Goal: Information Seeking & Learning: Learn about a topic

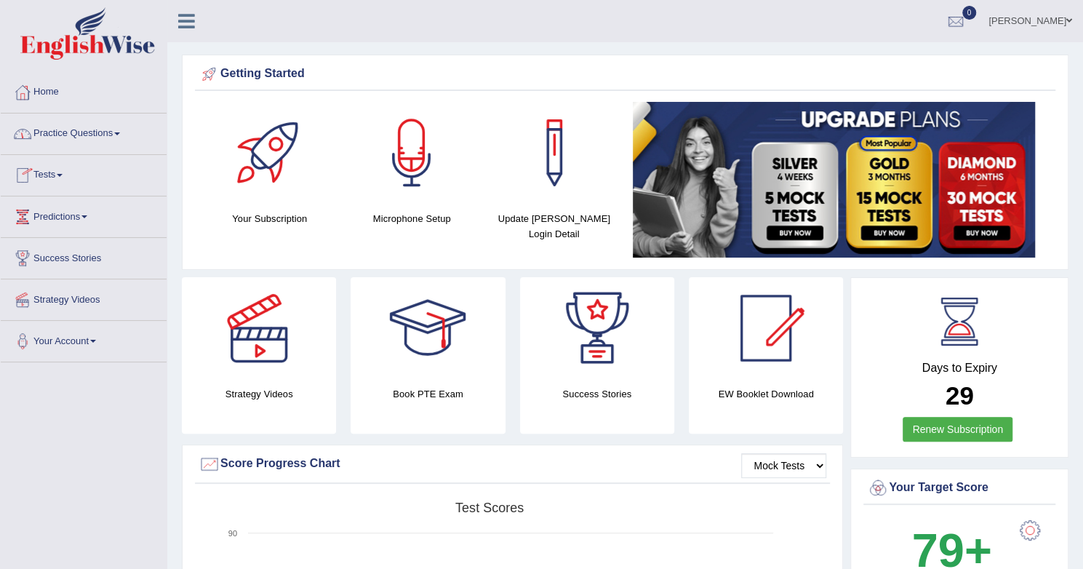
click at [106, 135] on link "Practice Questions" at bounding box center [84, 131] width 166 height 36
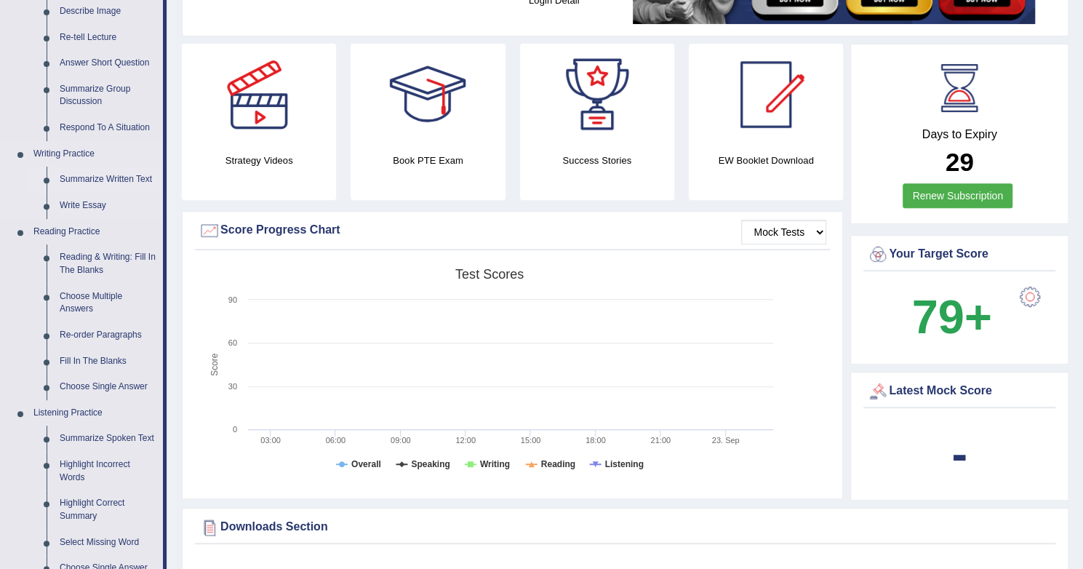
scroll to position [238, 0]
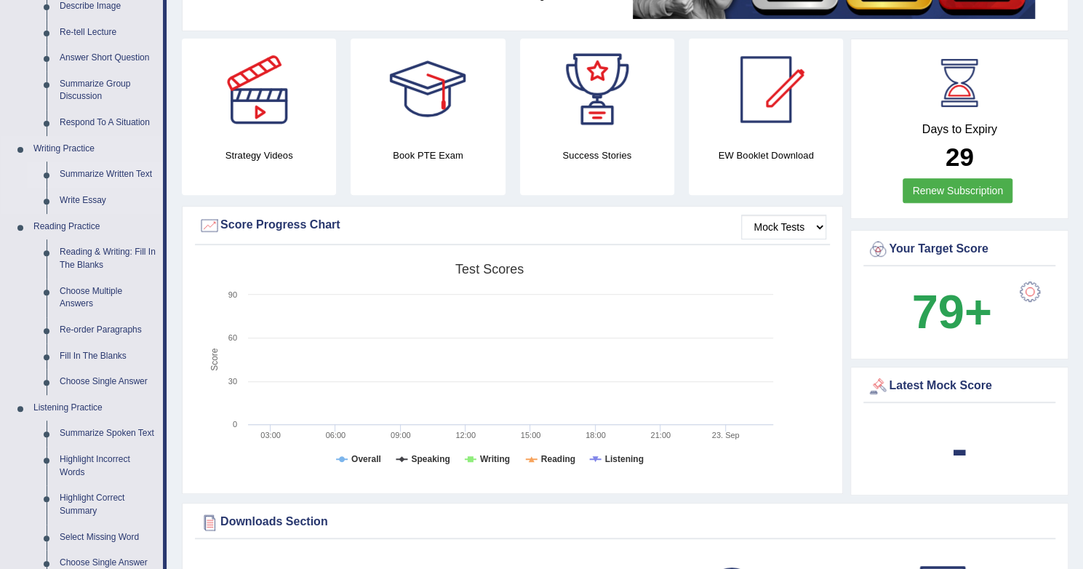
click at [111, 163] on link "Summarize Written Text" at bounding box center [108, 174] width 110 height 26
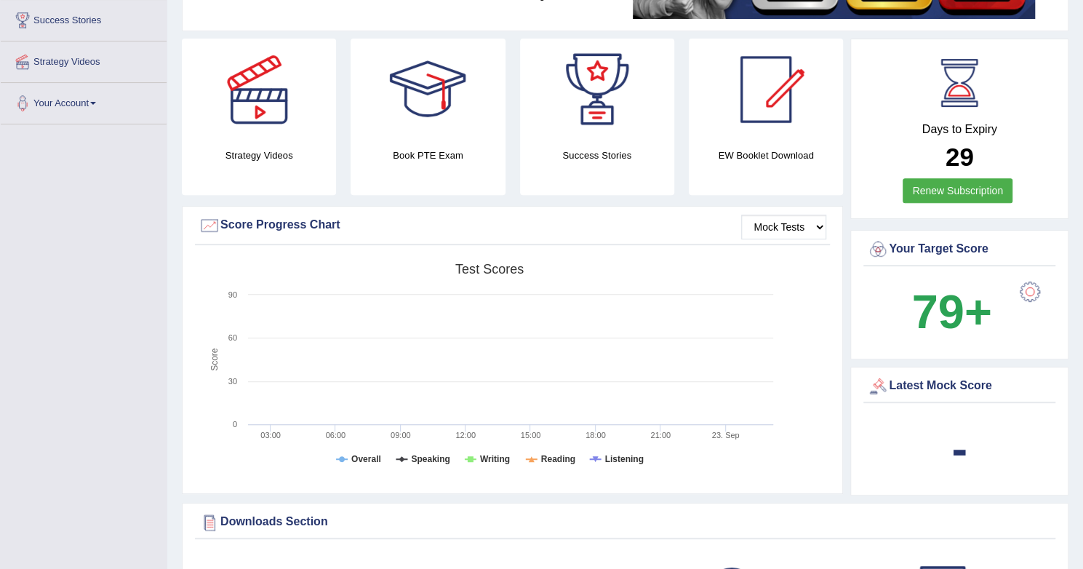
scroll to position [268, 0]
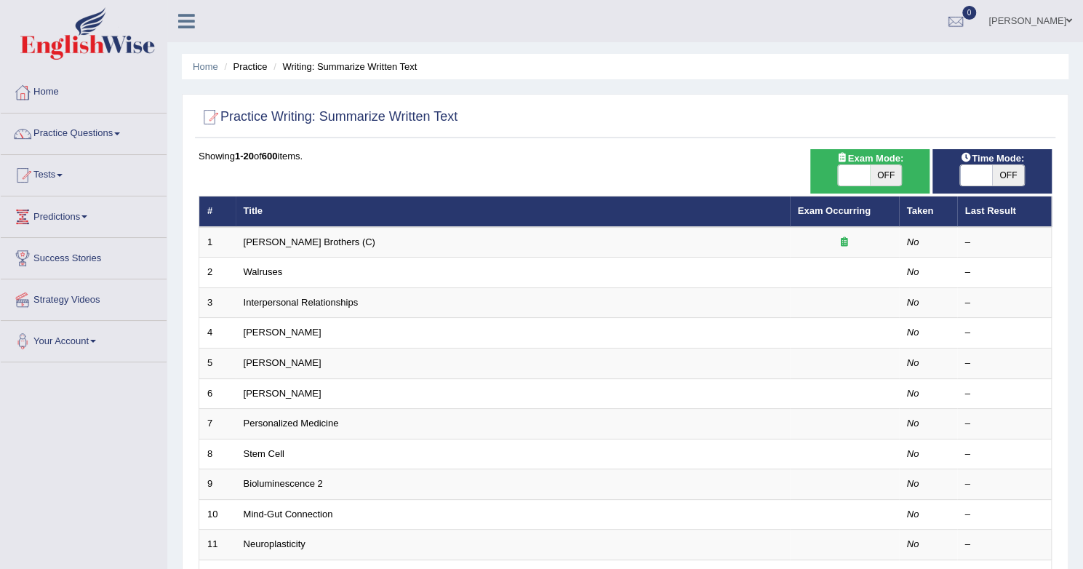
click at [124, 177] on link "Tests" at bounding box center [84, 173] width 166 height 36
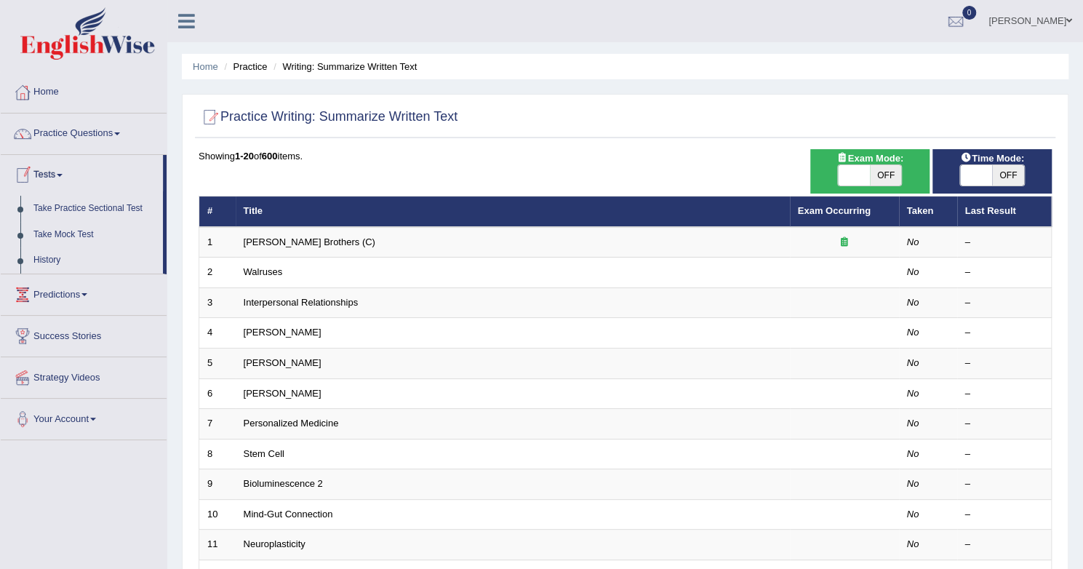
click at [112, 291] on link "Predictions" at bounding box center [84, 292] width 166 height 36
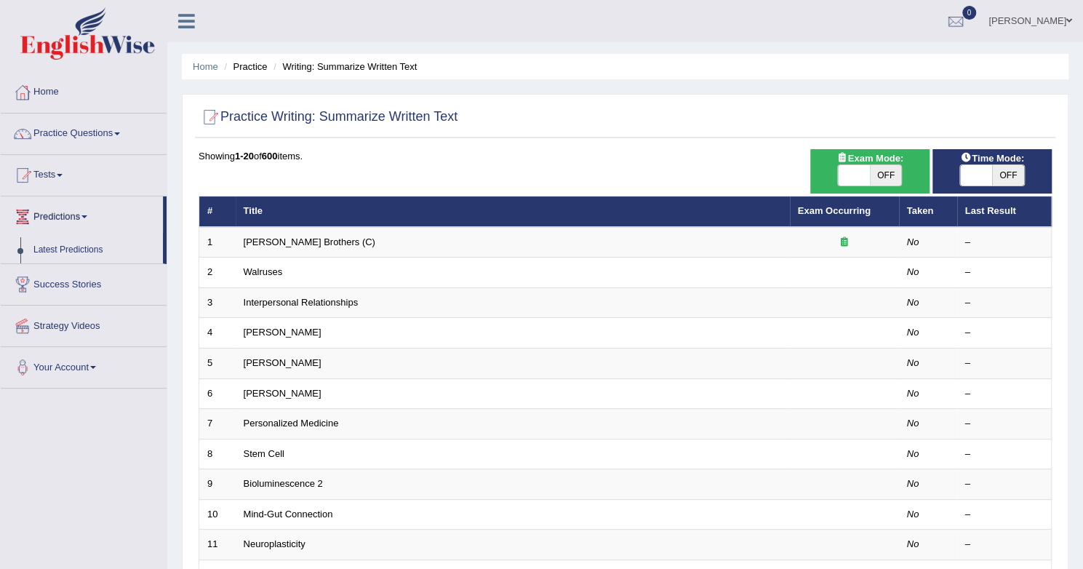
click at [72, 135] on link "Practice Questions" at bounding box center [84, 131] width 166 height 36
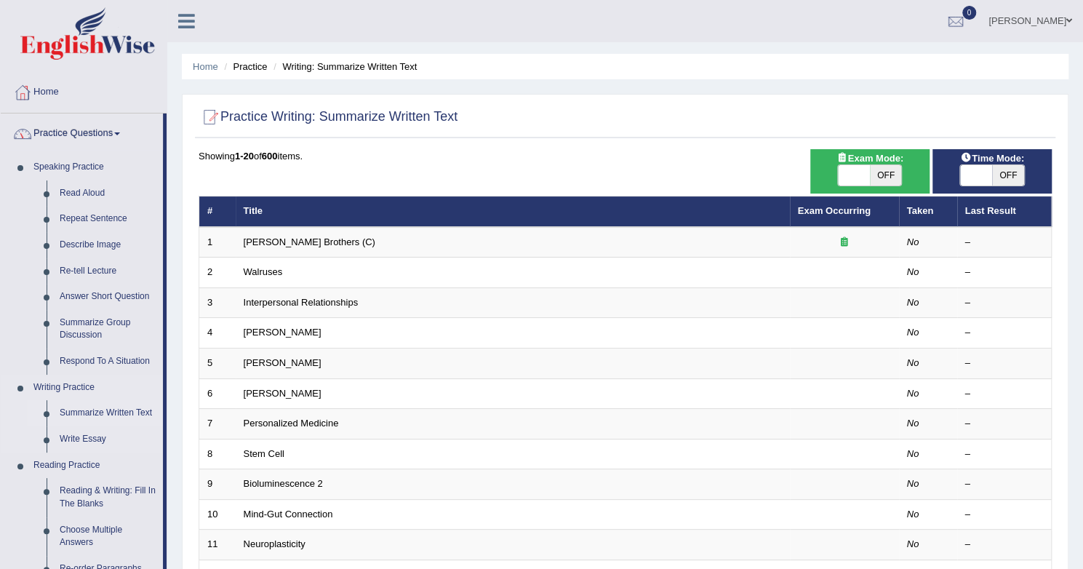
click at [127, 415] on link "Summarize Written Text" at bounding box center [108, 413] width 110 height 26
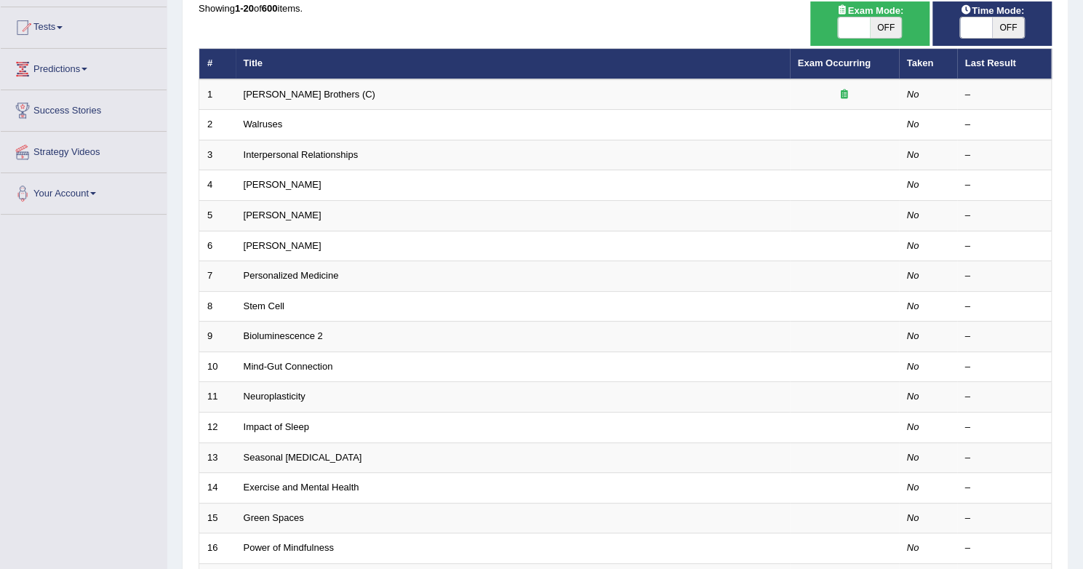
scroll to position [154, 0]
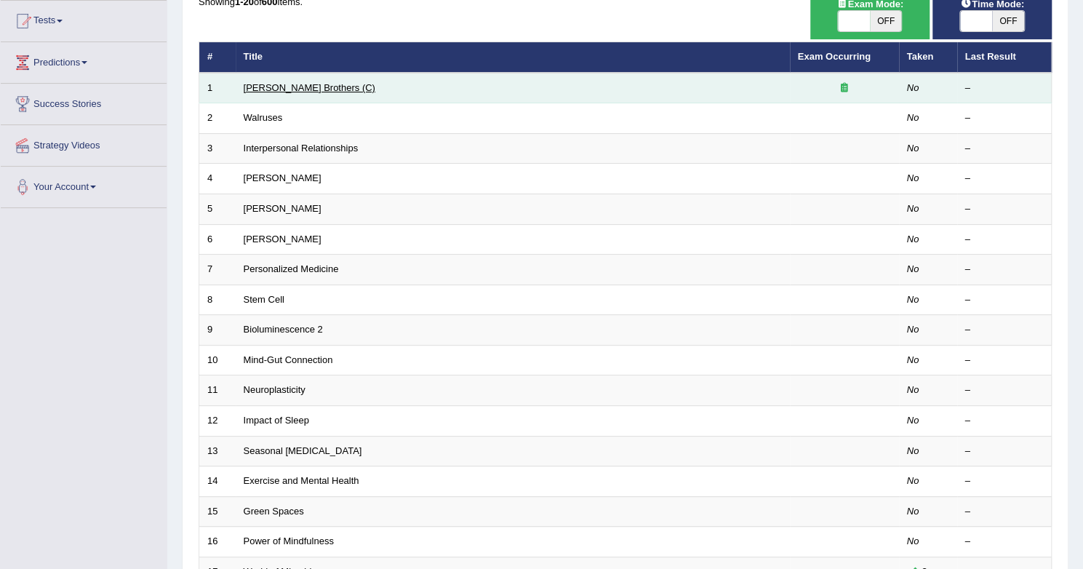
click at [294, 84] on link "[PERSON_NAME] Brothers (C)" at bounding box center [310, 87] width 132 height 11
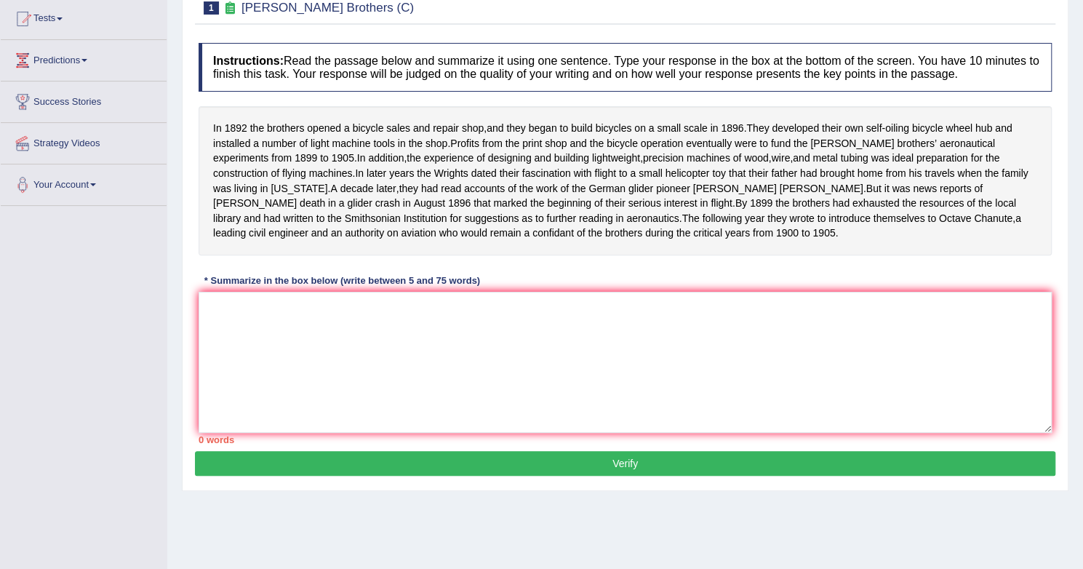
scroll to position [195, 0]
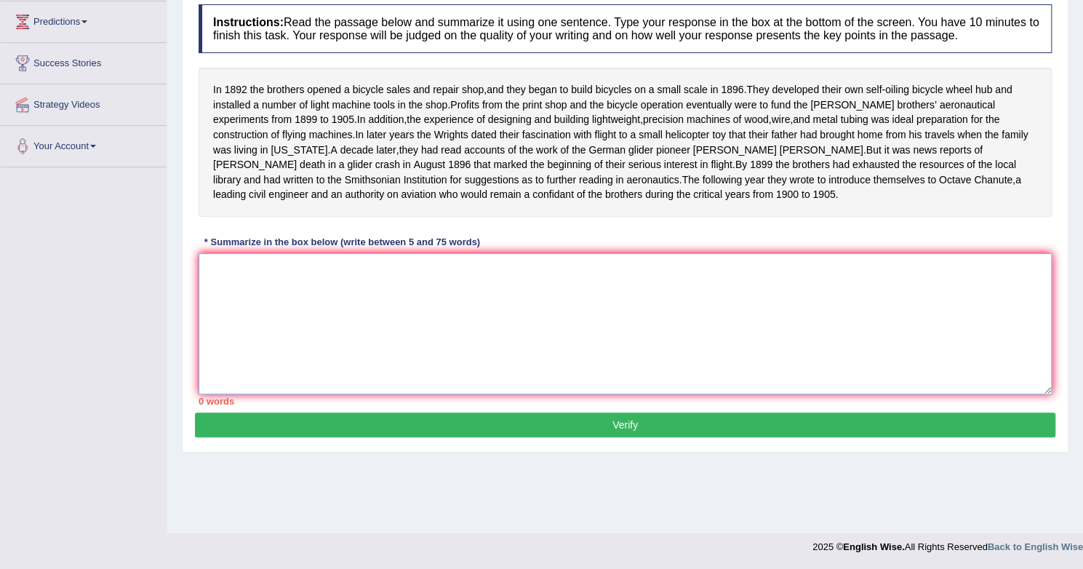
click at [313, 315] on textarea at bounding box center [624, 323] width 853 height 141
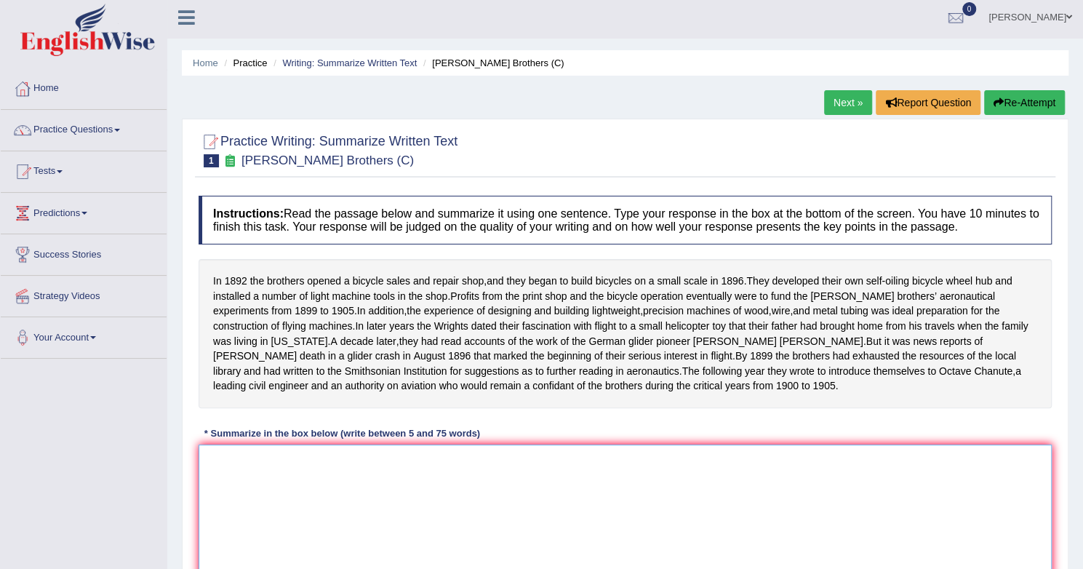
scroll to position [11, 0]
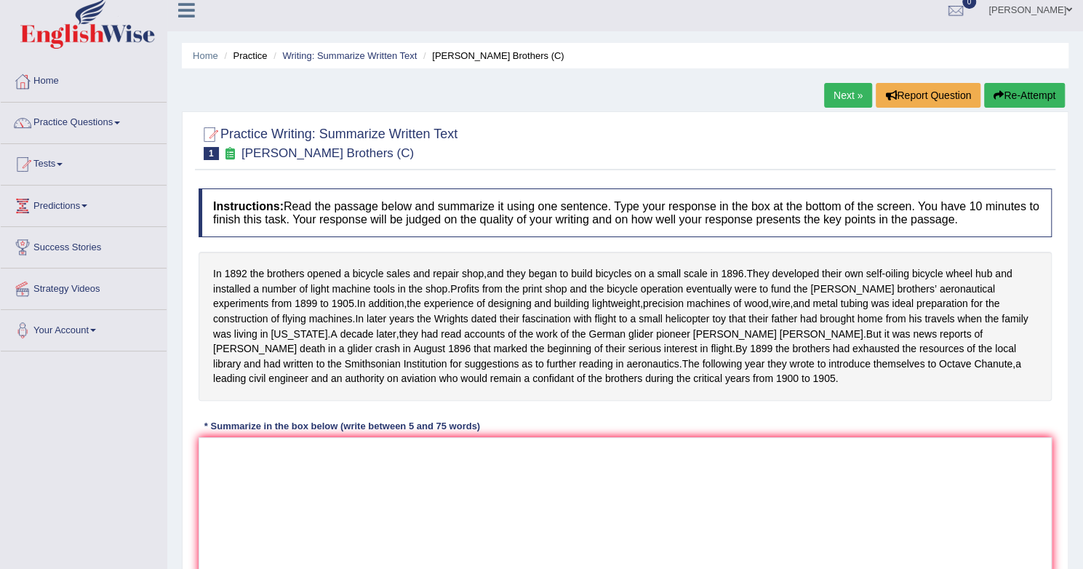
click at [87, 204] on span at bounding box center [84, 205] width 6 height 3
click at [81, 164] on link "Tests" at bounding box center [84, 162] width 166 height 36
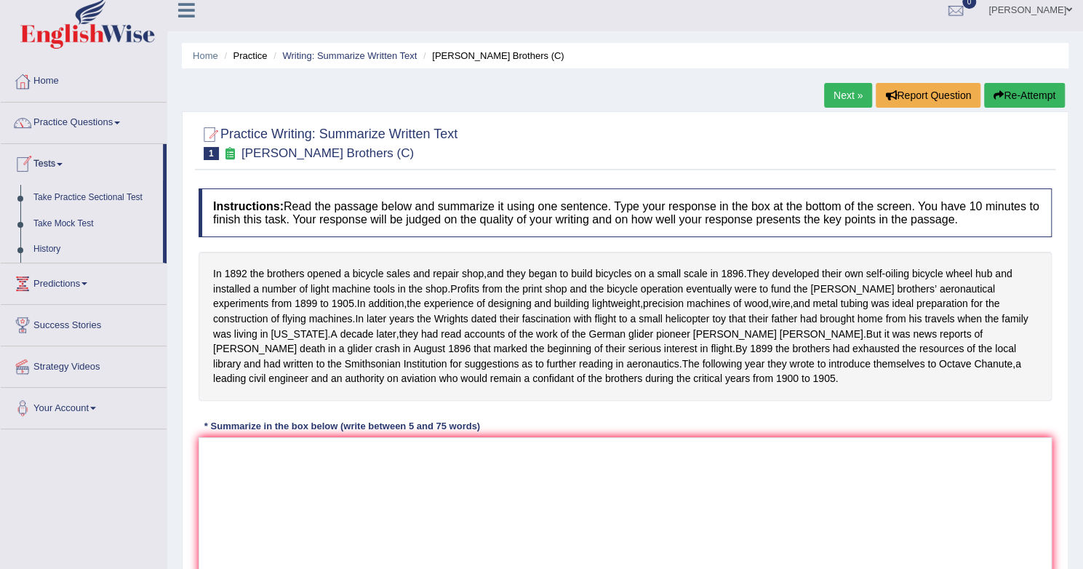
click at [105, 121] on link "Practice Questions" at bounding box center [84, 121] width 166 height 36
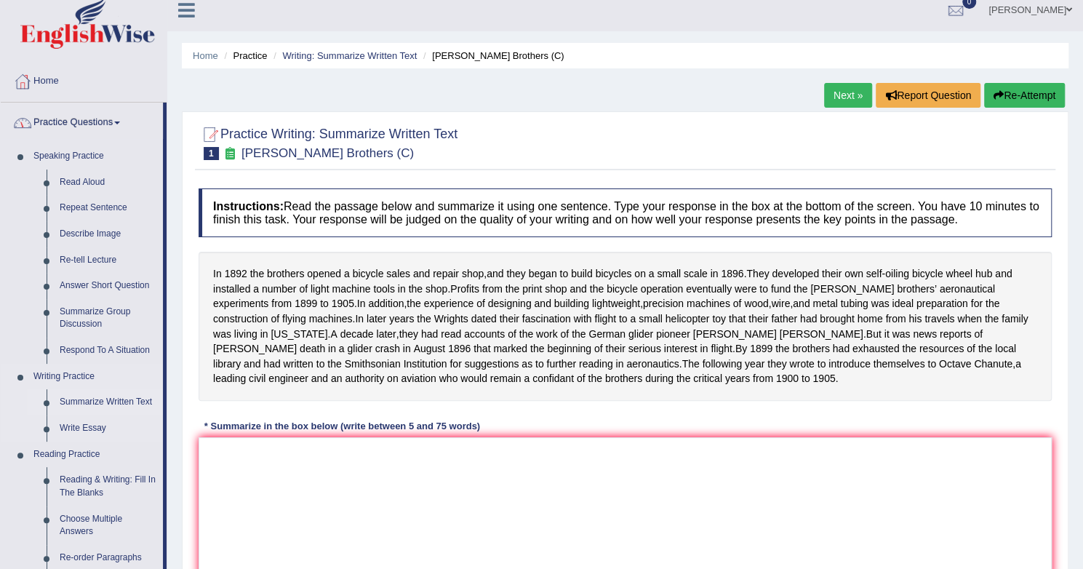
click at [119, 403] on link "Summarize Written Text" at bounding box center [108, 402] width 110 height 26
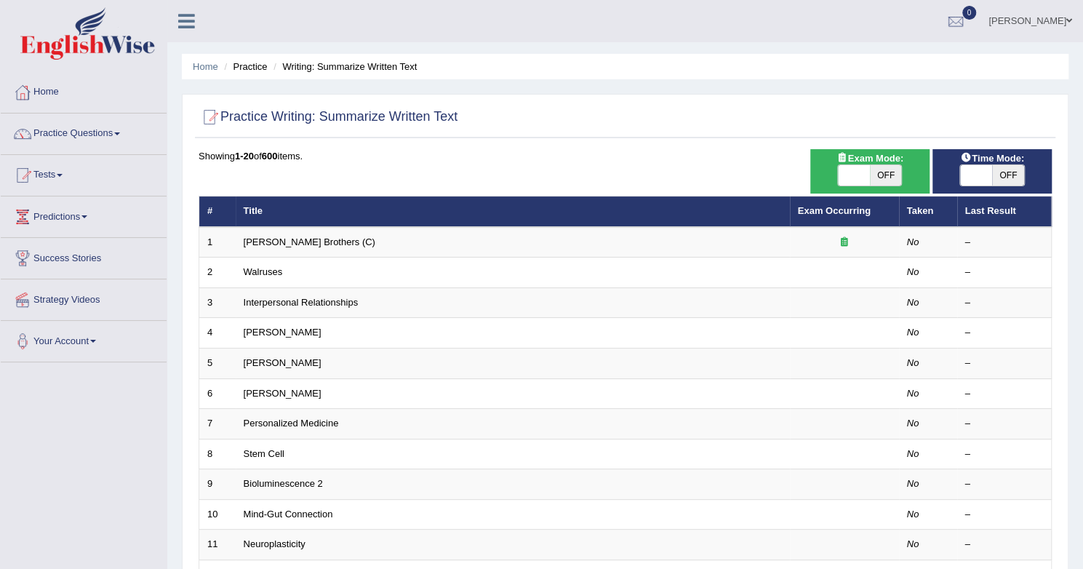
click at [989, 161] on span "Time Mode:" at bounding box center [992, 158] width 76 height 15
checkbox input "true"
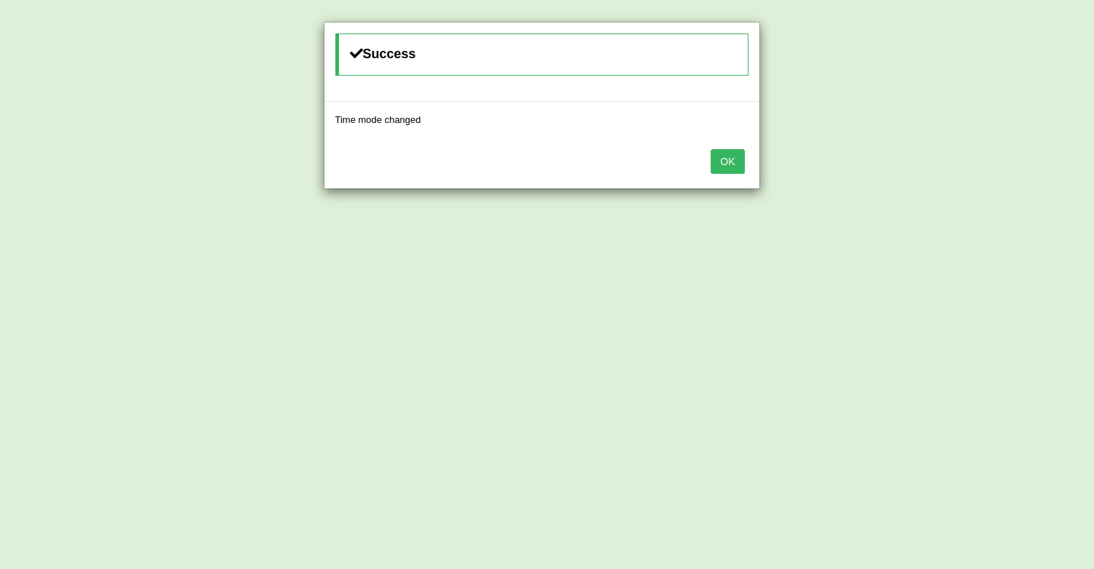
click at [729, 172] on button "OK" at bounding box center [726, 161] width 33 height 25
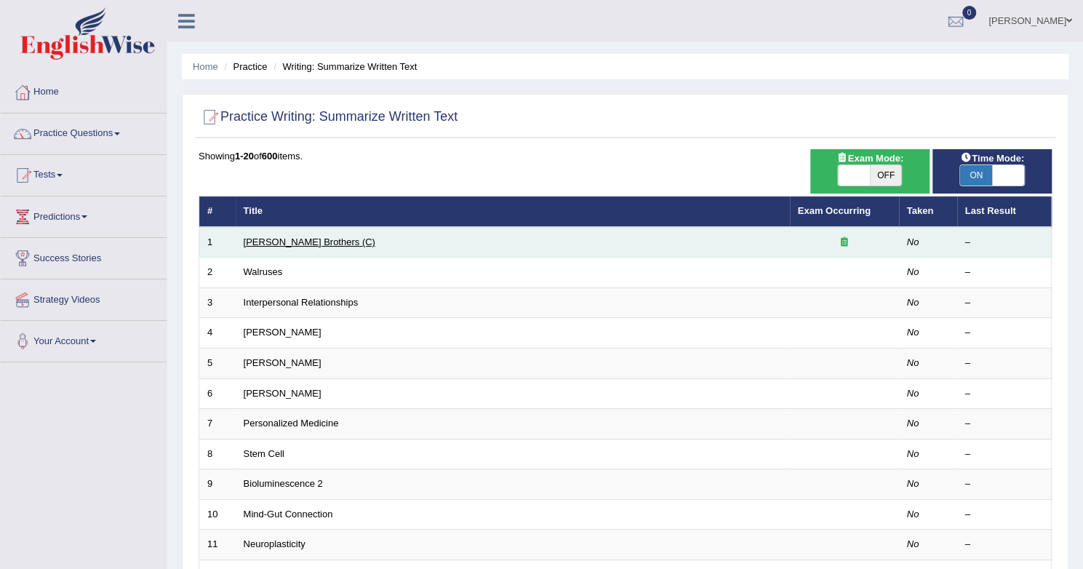
click at [287, 243] on link "[PERSON_NAME] Brothers (C)" at bounding box center [310, 241] width 132 height 11
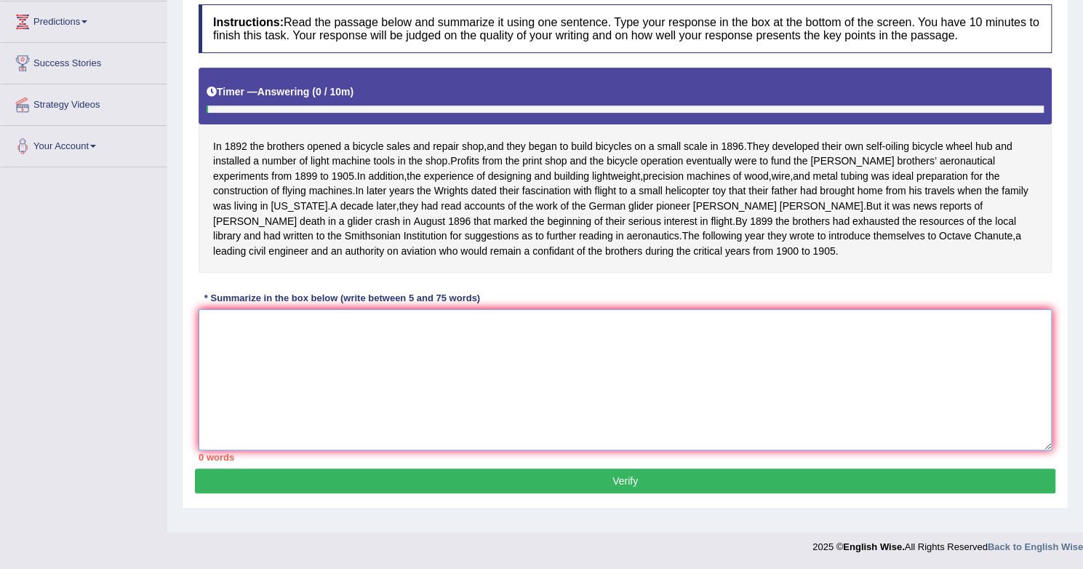
click at [507, 377] on textarea at bounding box center [624, 379] width 853 height 141
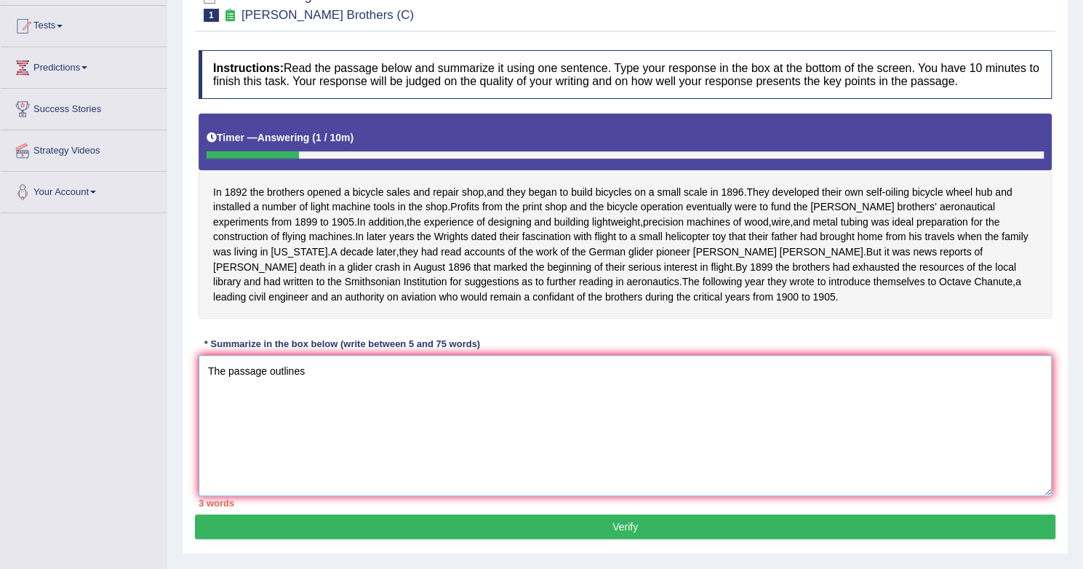
scroll to position [150, 0]
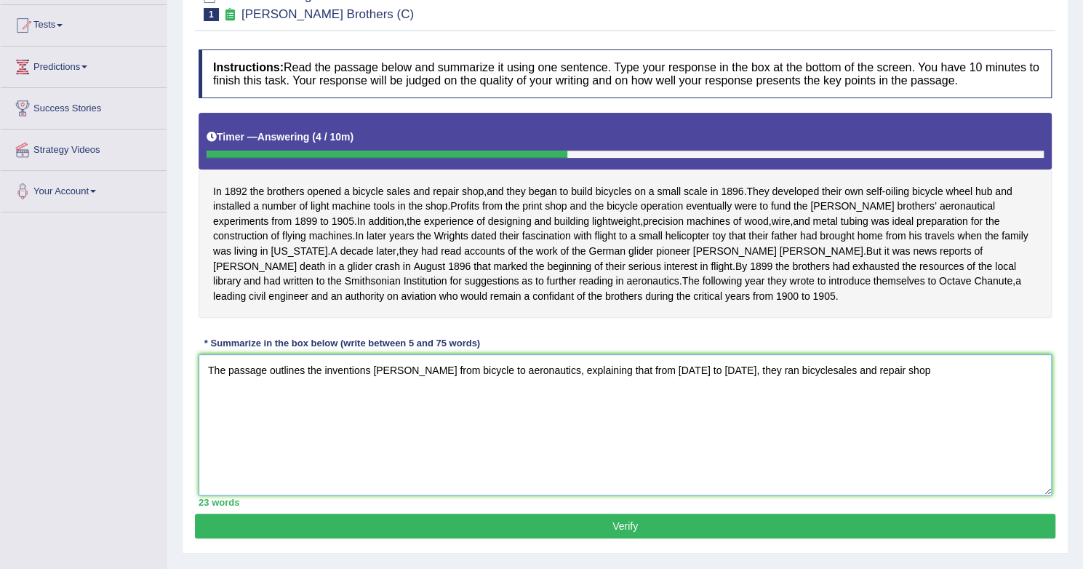
click at [803, 403] on textarea "The passage outlines the inventions [PERSON_NAME] from bicycle to aeronautics, …" at bounding box center [624, 424] width 853 height 141
click at [804, 402] on textarea "The passage outlines the inventions [PERSON_NAME] from bicycle to aeronautics, …" at bounding box center [624, 424] width 853 height 141
click at [801, 401] on textarea "The passage outlines the inventions [PERSON_NAME] from bicycle to aeronautics, …" at bounding box center [624, 424] width 853 height 141
click at [957, 402] on textarea "The passage outlines the inventions Wright Borthers from bicycle to aeronautics…" at bounding box center [624, 424] width 853 height 141
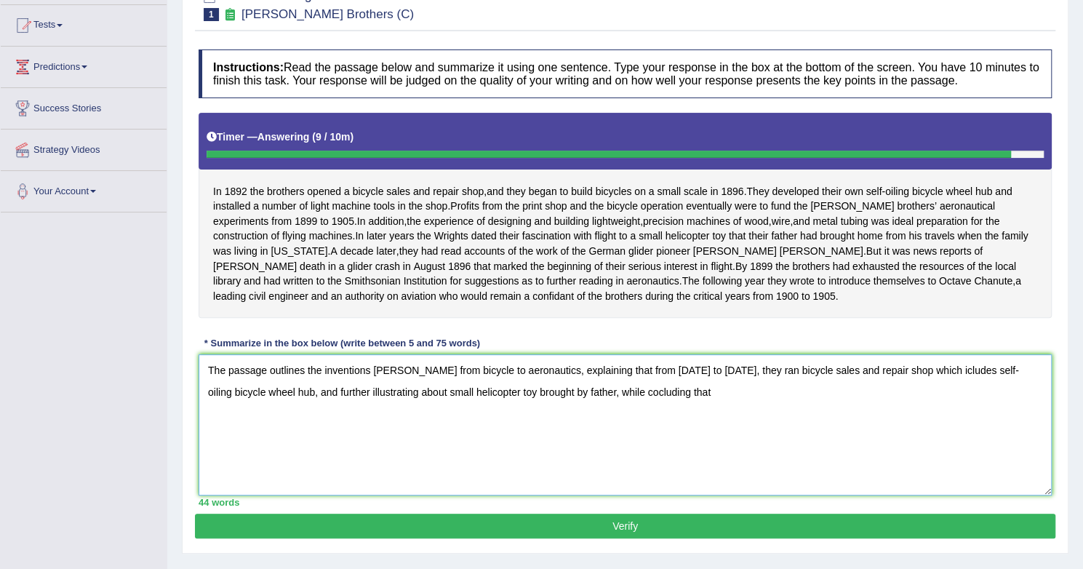
click at [633, 420] on textarea "The passage outlines the inventions Wright Borthers from bicycle to aeronautics…" at bounding box center [624, 424] width 853 height 141
click at [739, 413] on textarea "The passage outlines the inventions Wright Borthers from bicycle to aeronautics…" at bounding box center [624, 424] width 853 height 141
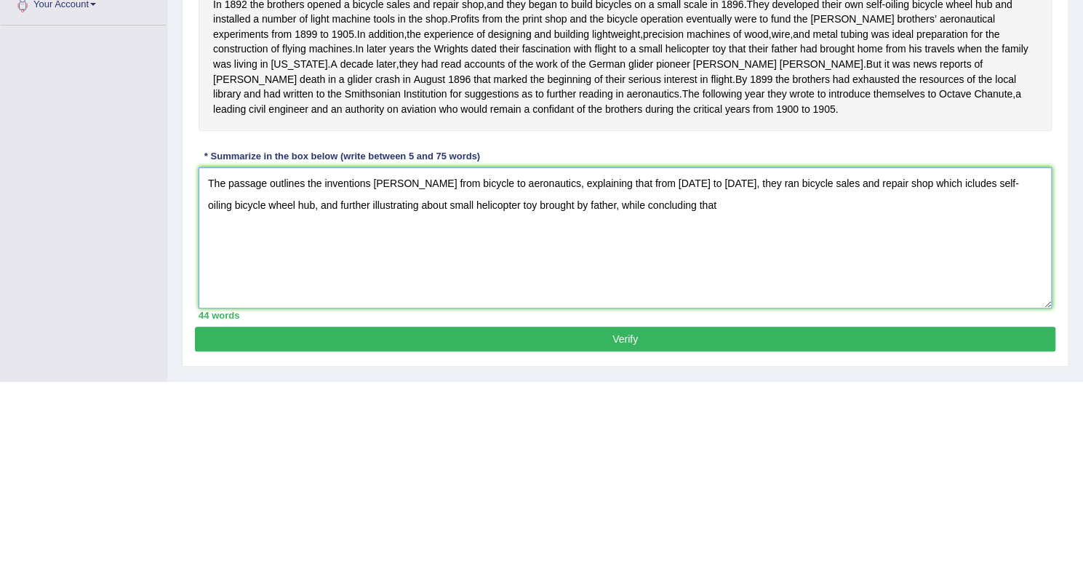
scroll to position [185, 0]
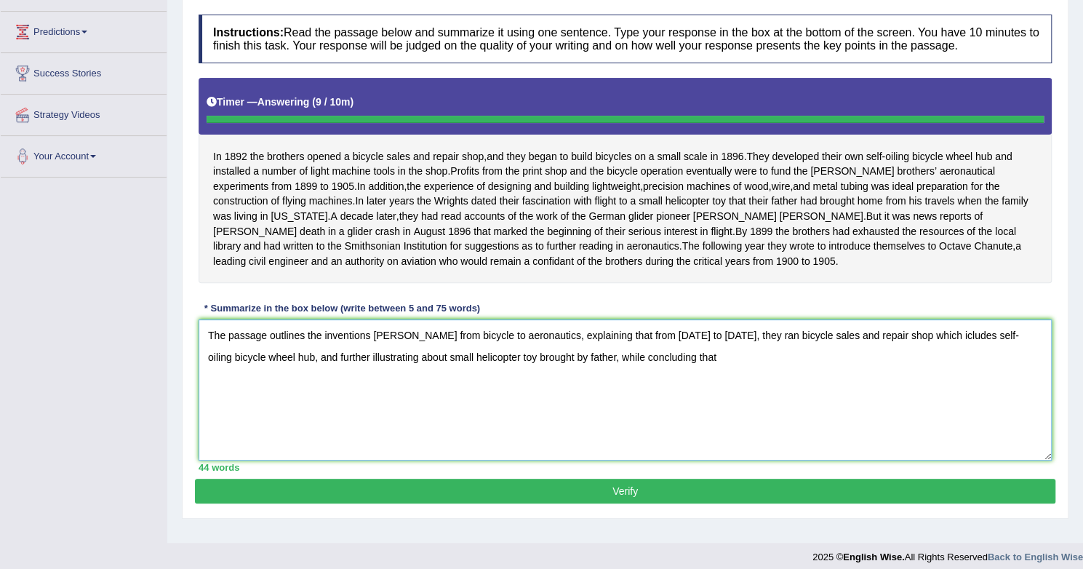
type textarea "The passage outlines the inventions Wright Borthers from bicycle to aeronautics…"
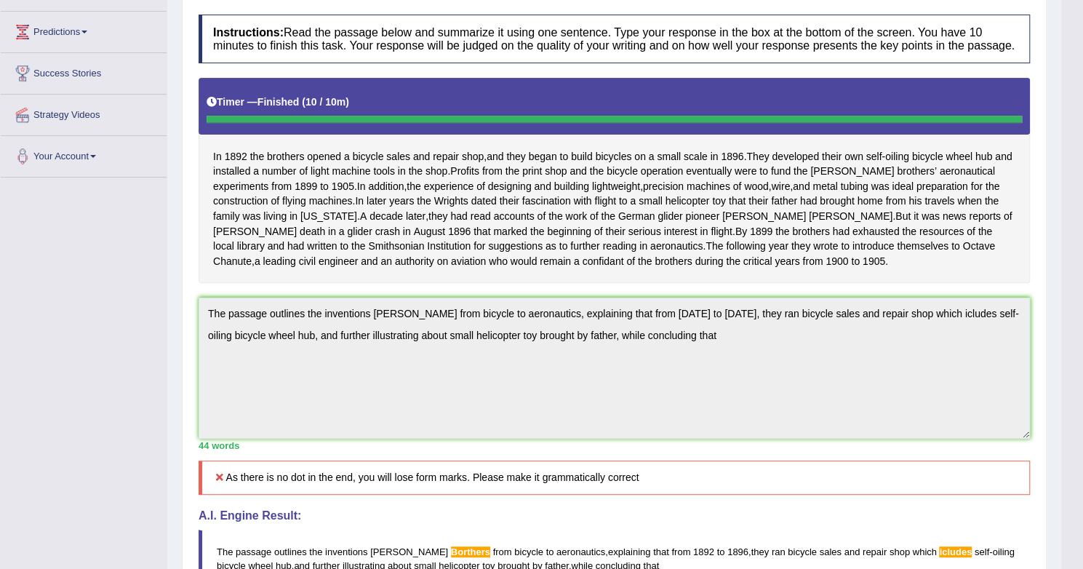
click at [172, 319] on div "Home Practice Writing: Summarize Written Text Wright Brothers (C) Next » Report…" at bounding box center [614, 320] width 894 height 1011
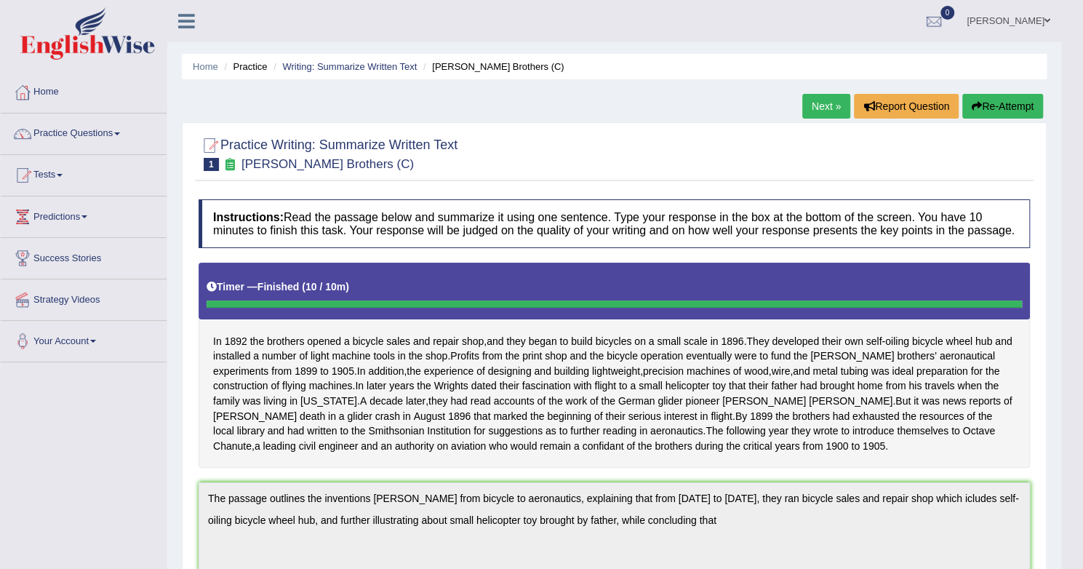
scroll to position [0, 0]
click at [1003, 105] on button "Re-Attempt" at bounding box center [1002, 106] width 81 height 25
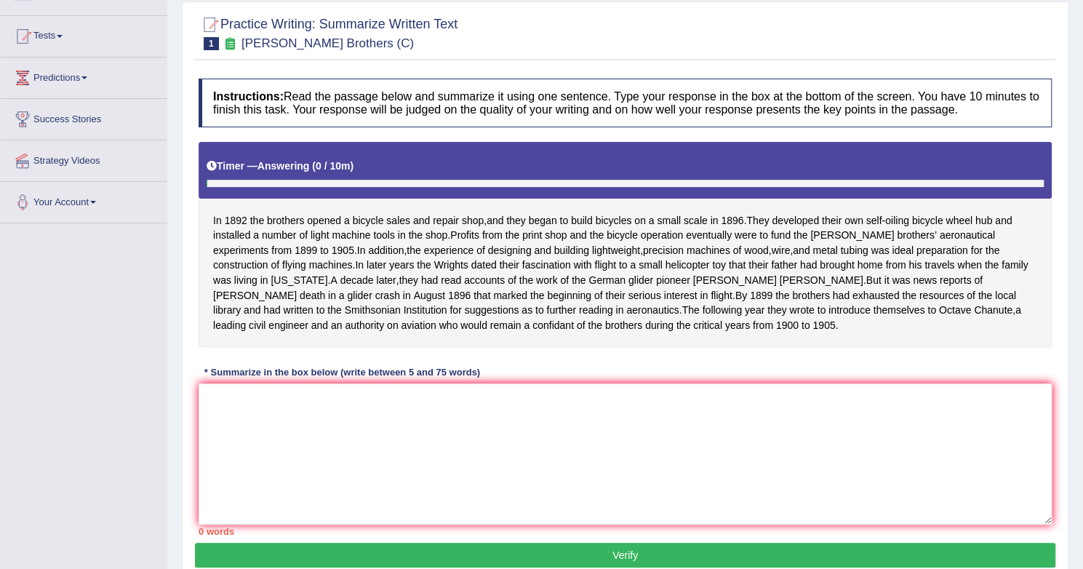
scroll to position [227, 0]
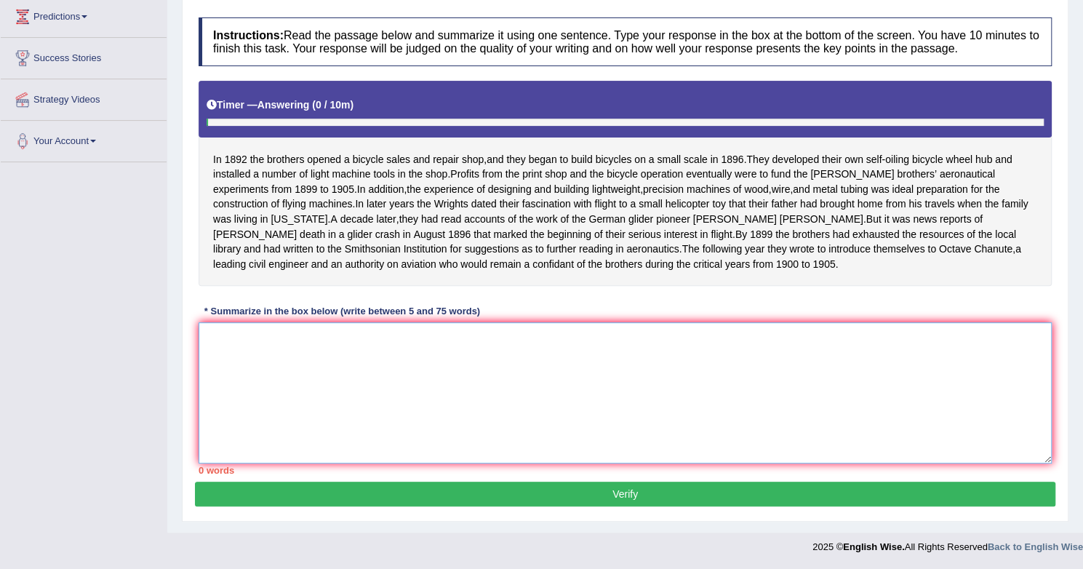
click at [565, 414] on textarea at bounding box center [624, 392] width 853 height 141
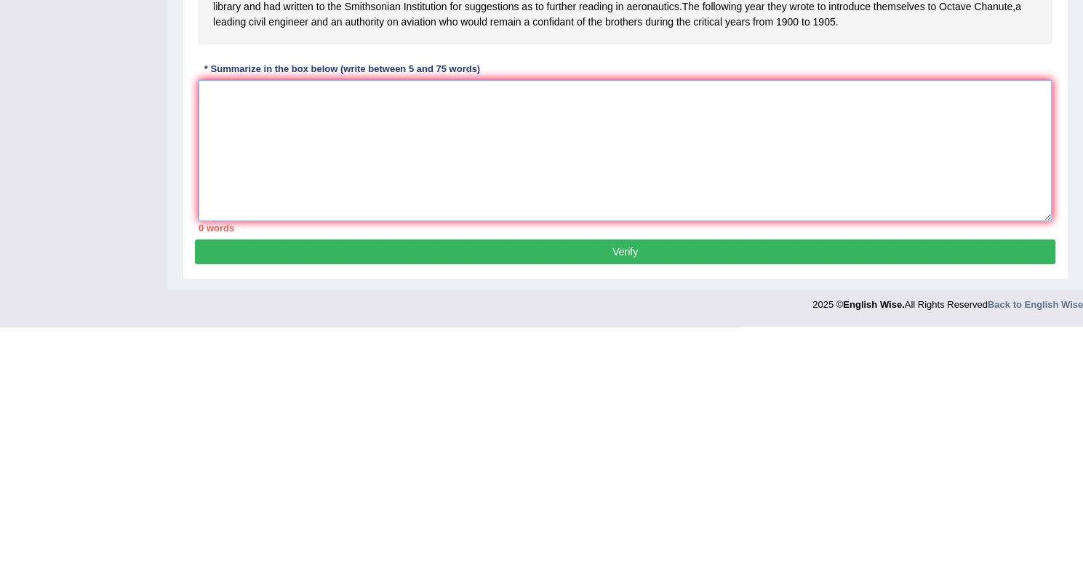
paste textarea "The passage outlines the inventions Wright Borthers from bicycle to aeronautics…"
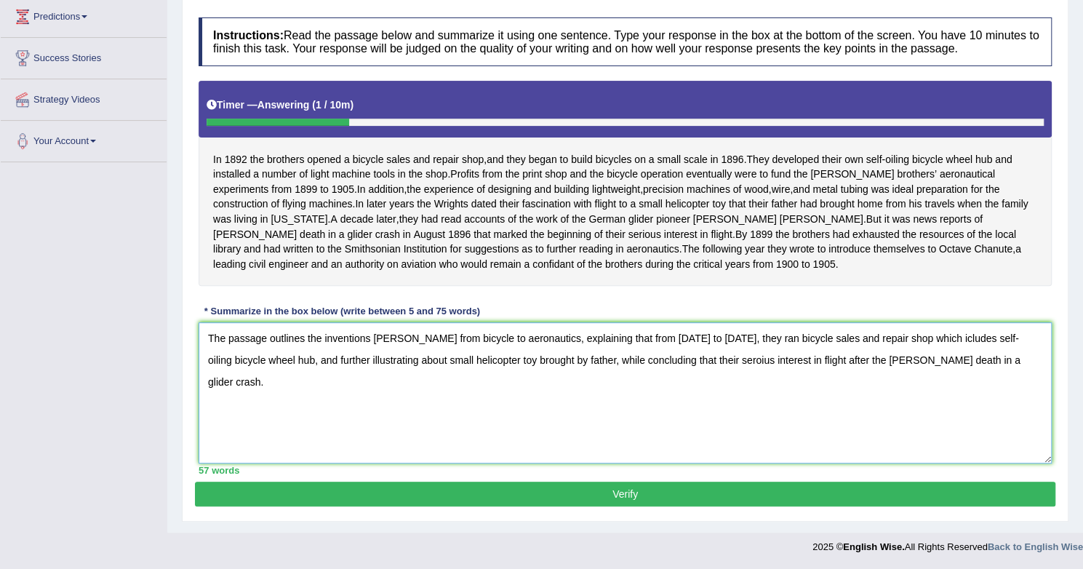
click at [369, 344] on textarea "The passage outlines the inventions Wright Borthers from bicycle to aeronautics…" at bounding box center [624, 392] width 853 height 141
click at [289, 363] on textarea "The passage outlines the inventions of Wright Borthers from bicycle to aeronaut…" at bounding box center [624, 392] width 853 height 141
click at [288, 365] on textarea "The passage outlines the inventions of Wright Borthers from bicycle to aeronaut…" at bounding box center [624, 392] width 853 height 141
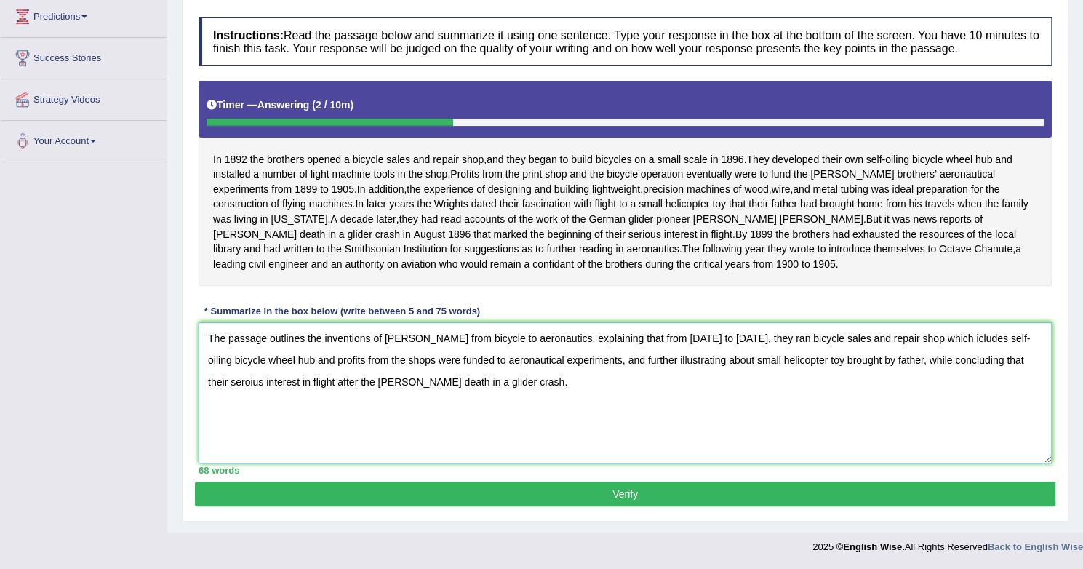
click at [729, 365] on textarea "The passage outlines the inventions of Wright Borthers from bicycle to aeronaut…" at bounding box center [624, 392] width 853 height 141
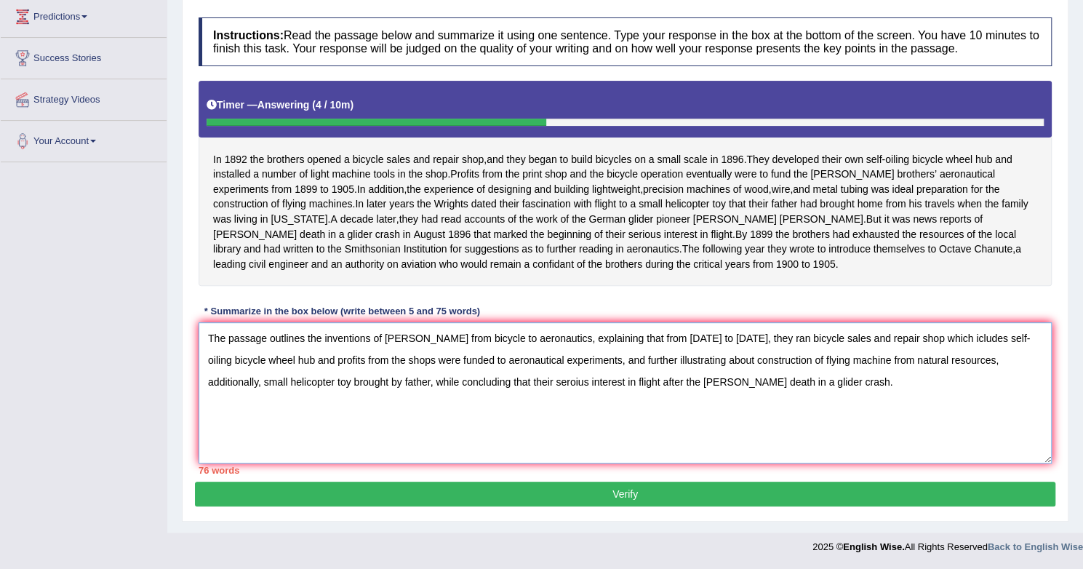
click at [947, 341] on textarea "The passage outlines the inventions of Wright Borthers from bicycle to aeronaut…" at bounding box center [624, 392] width 853 height 141
click at [864, 366] on textarea "The passage outlines the inventions of Wright Borthers from bicycle to aeronaut…" at bounding box center [624, 392] width 853 height 141
click at [374, 387] on textarea "The passage outlines the inventions of Wright Borthers from bicycle to aeronaut…" at bounding box center [624, 392] width 853 height 141
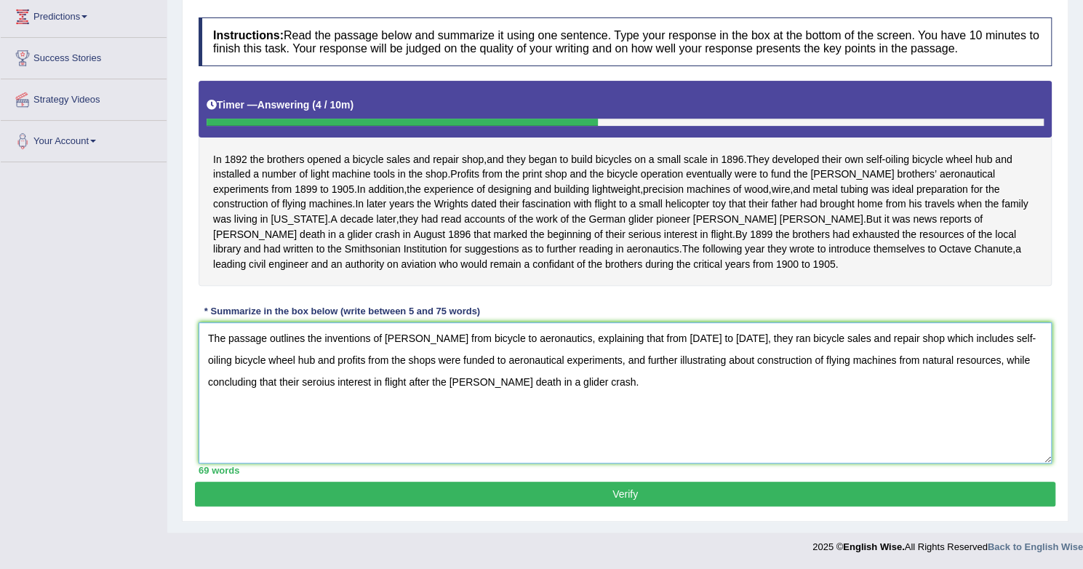
click at [982, 360] on textarea "The passage outlines the inventions of Wright Borthers from bicycle to aeronaut…" at bounding box center [624, 392] width 853 height 141
type textarea "The passage outlines the inventions of Wright Borthers from bicycle to aeronaut…"
click at [763, 489] on button "Verify" at bounding box center [625, 493] width 860 height 25
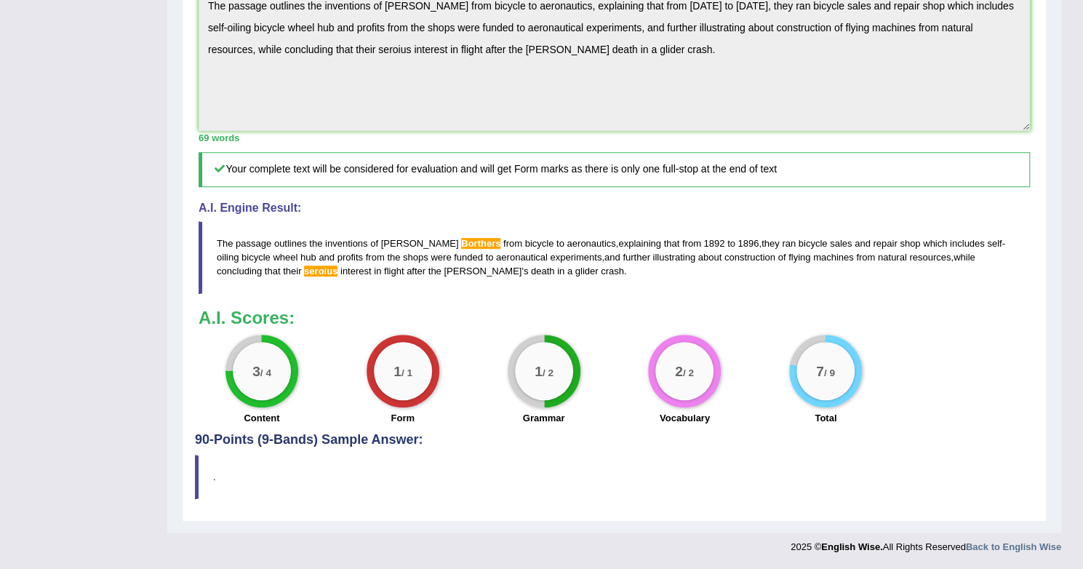
scroll to position [470, 0]
click at [364, 434] on h4 "90-Points (9-Bands) Sample Answer:" at bounding box center [614, 99] width 838 height 695
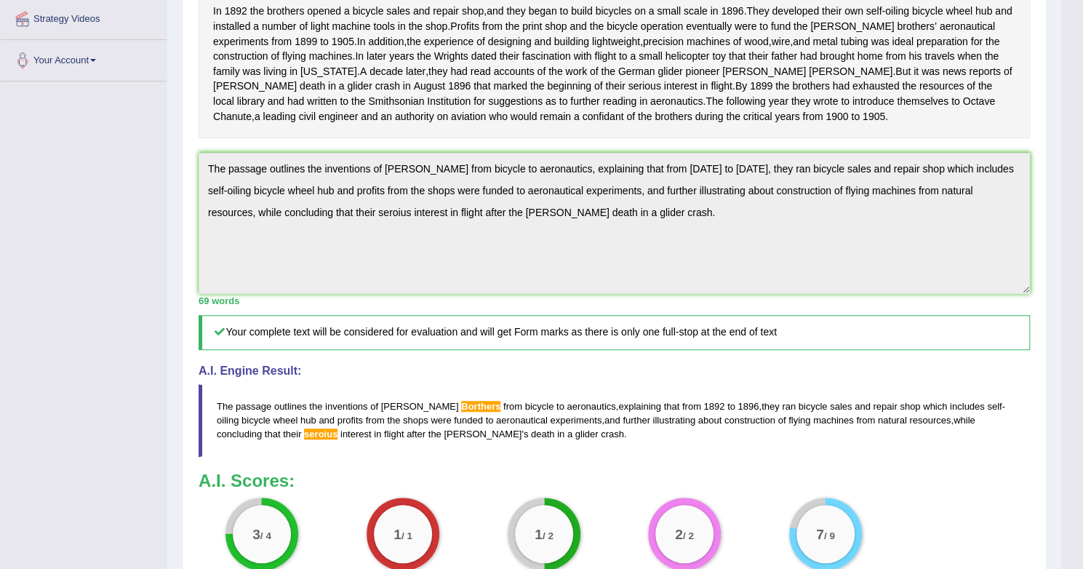
scroll to position [0, 0]
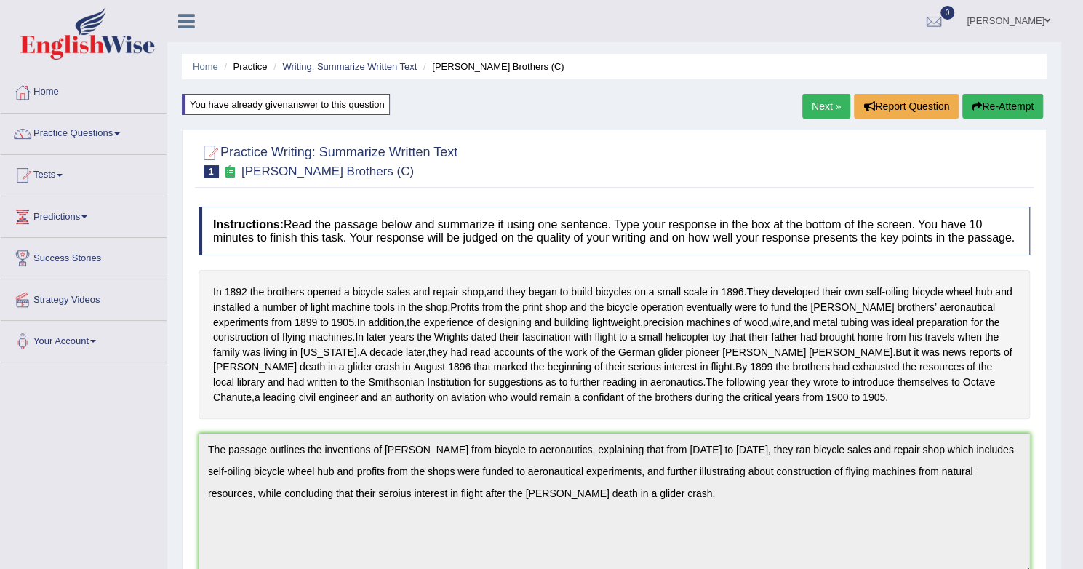
click at [103, 131] on link "Practice Questions" at bounding box center [84, 131] width 166 height 36
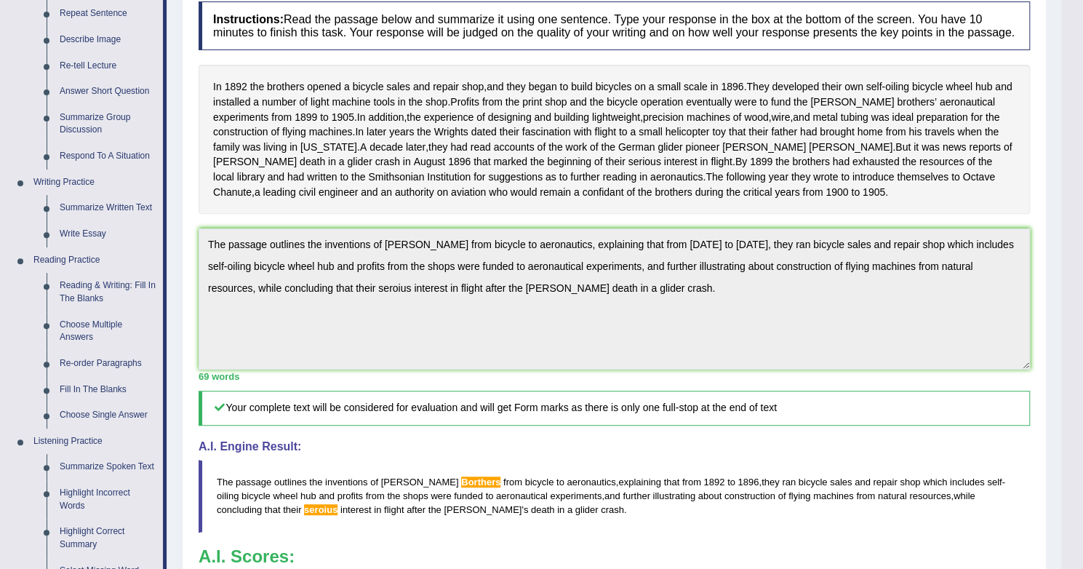
scroll to position [207, 0]
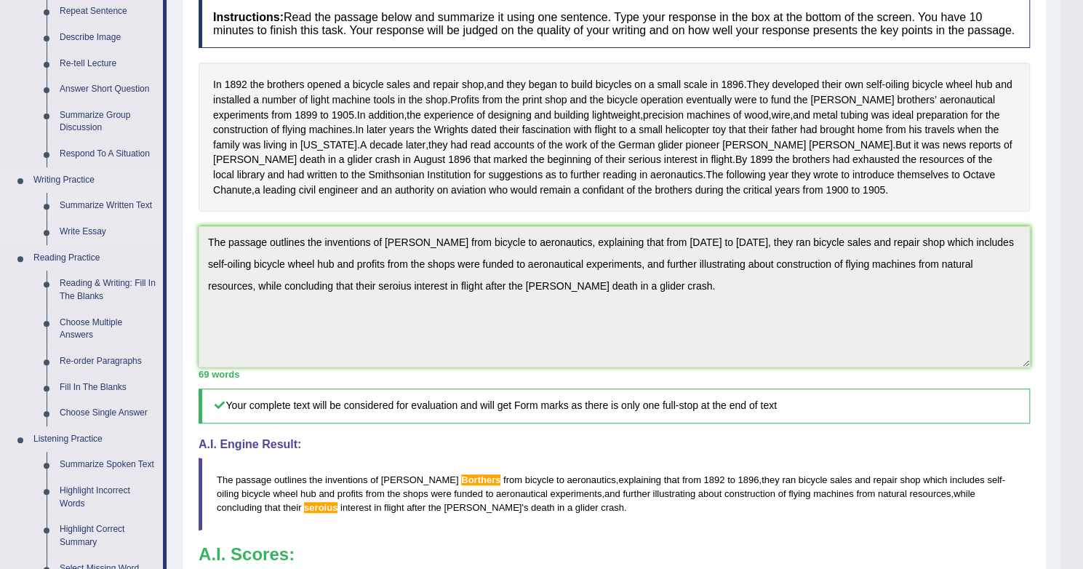
click at [119, 205] on link "Summarize Written Text" at bounding box center [108, 206] width 110 height 26
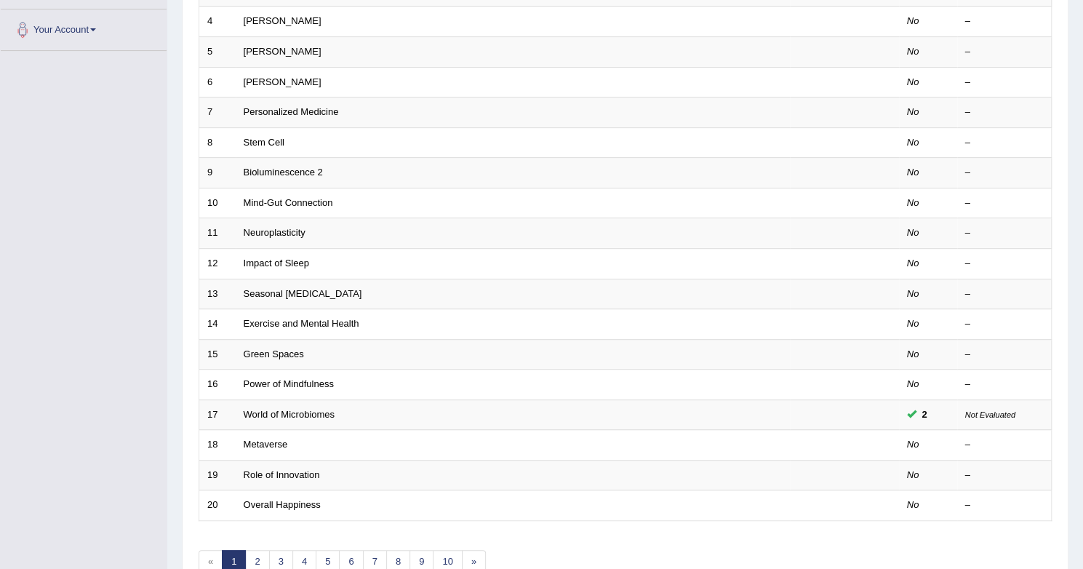
scroll to position [353, 0]
